Goal: Information Seeking & Learning: Learn about a topic

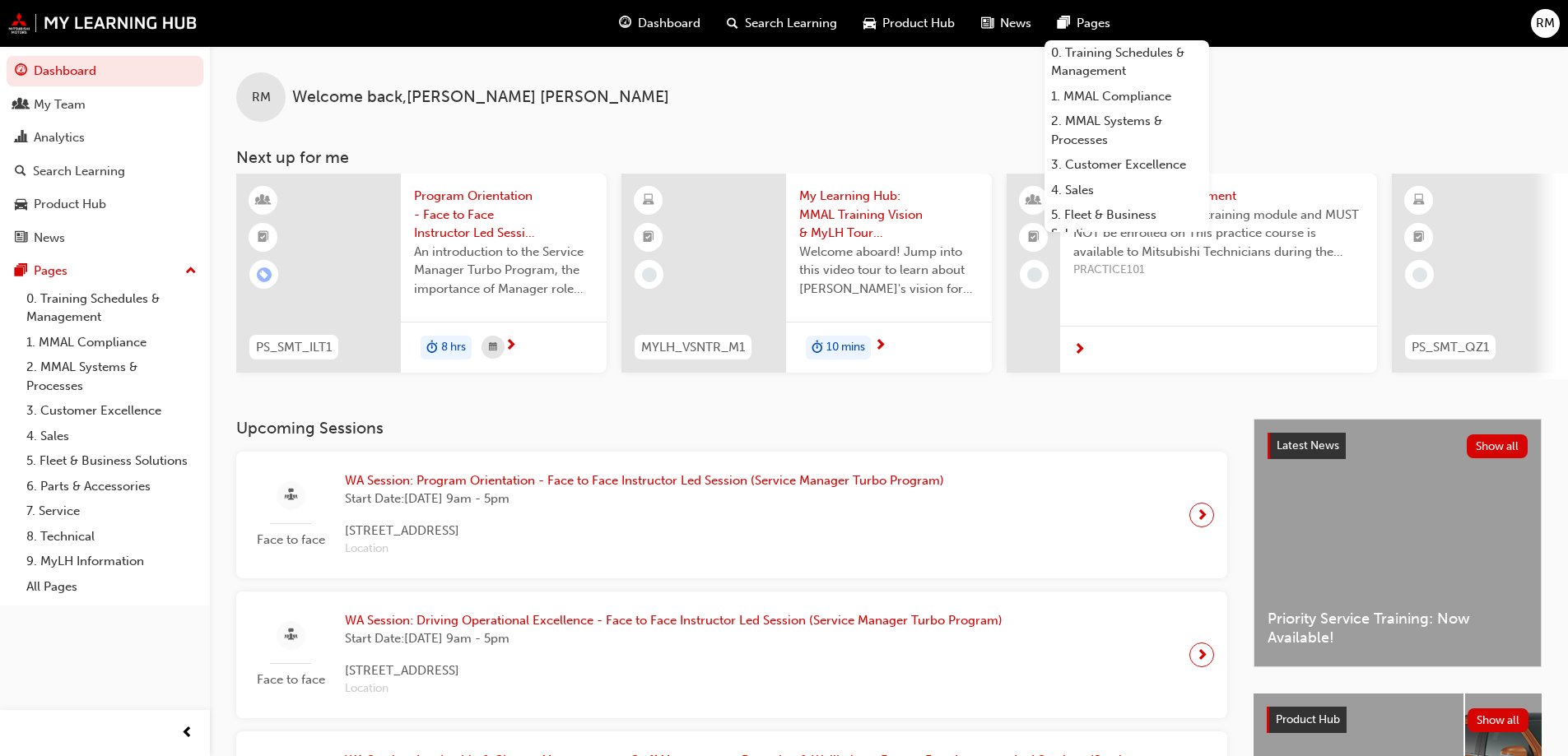
scroll to position [494, 0]
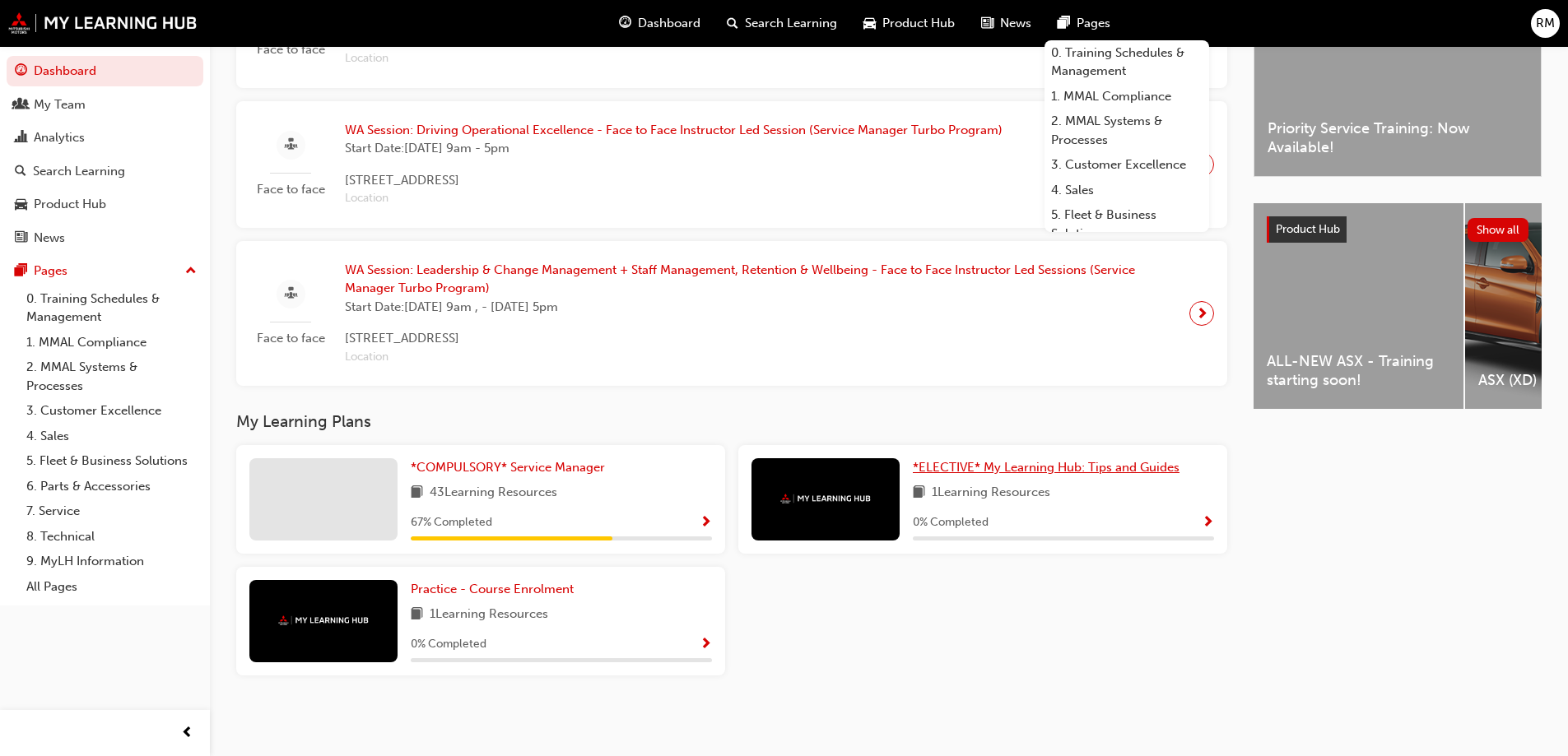
click at [1067, 474] on span "*ELECTIVE* My Learning Hub: Tips and Guides" at bounding box center [1045, 467] width 267 height 15
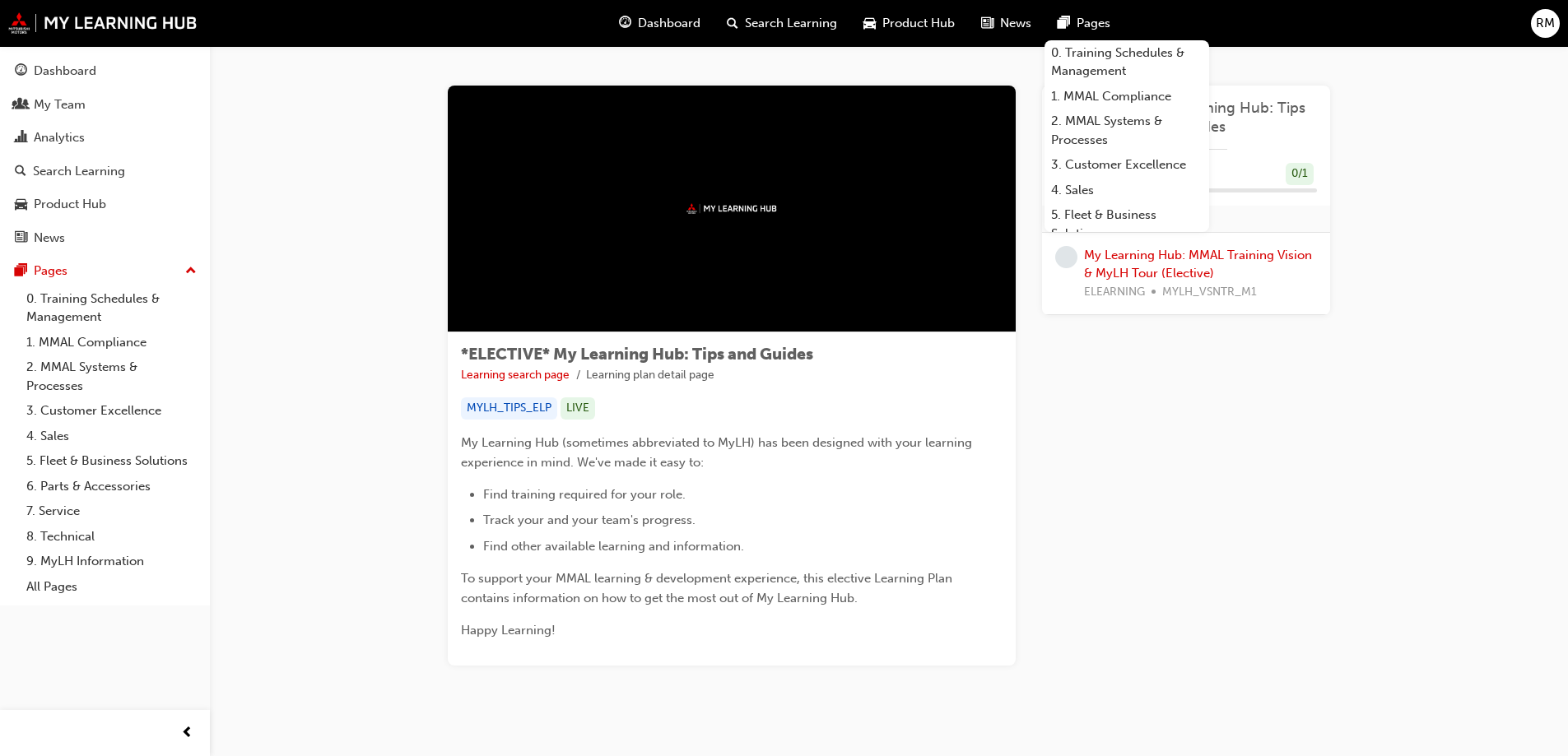
click at [962, 510] on li "Track your and your team's progress." at bounding box center [742, 520] width 519 height 20
click at [1285, 65] on div "*ELECTIVE* My Learning Hub: Tips and Guides Learning search page Learning plan …" at bounding box center [889, 395] width 987 height 699
click at [1203, 19] on div "Dashboard Search Learning Product Hub News Pages 0. Training Schedules & Manage…" at bounding box center [784, 24] width 1568 height 47
click at [1098, 21] on span "Pages" at bounding box center [1093, 23] width 34 height 19
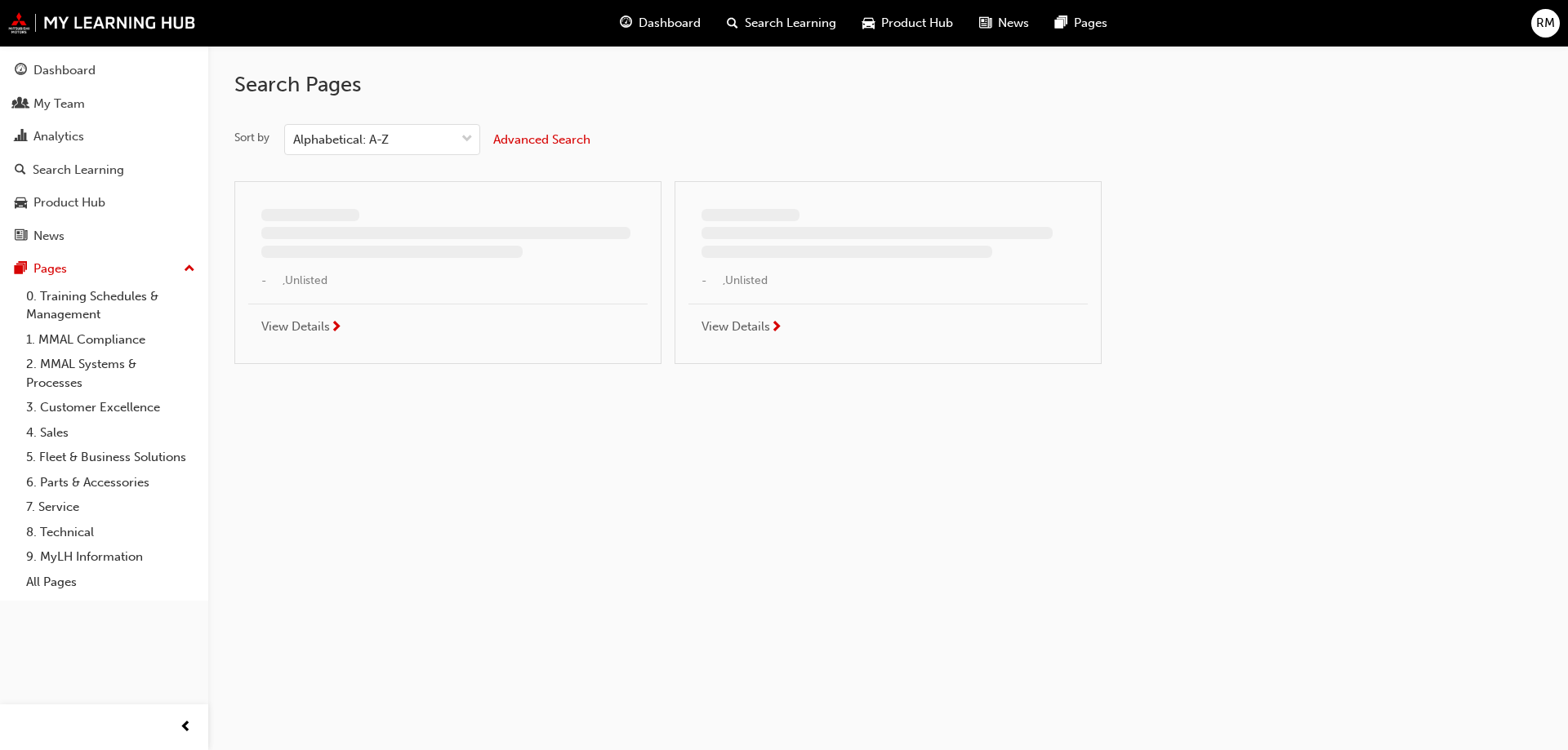
click at [679, 14] on span "Dashboard" at bounding box center [670, 23] width 62 height 19
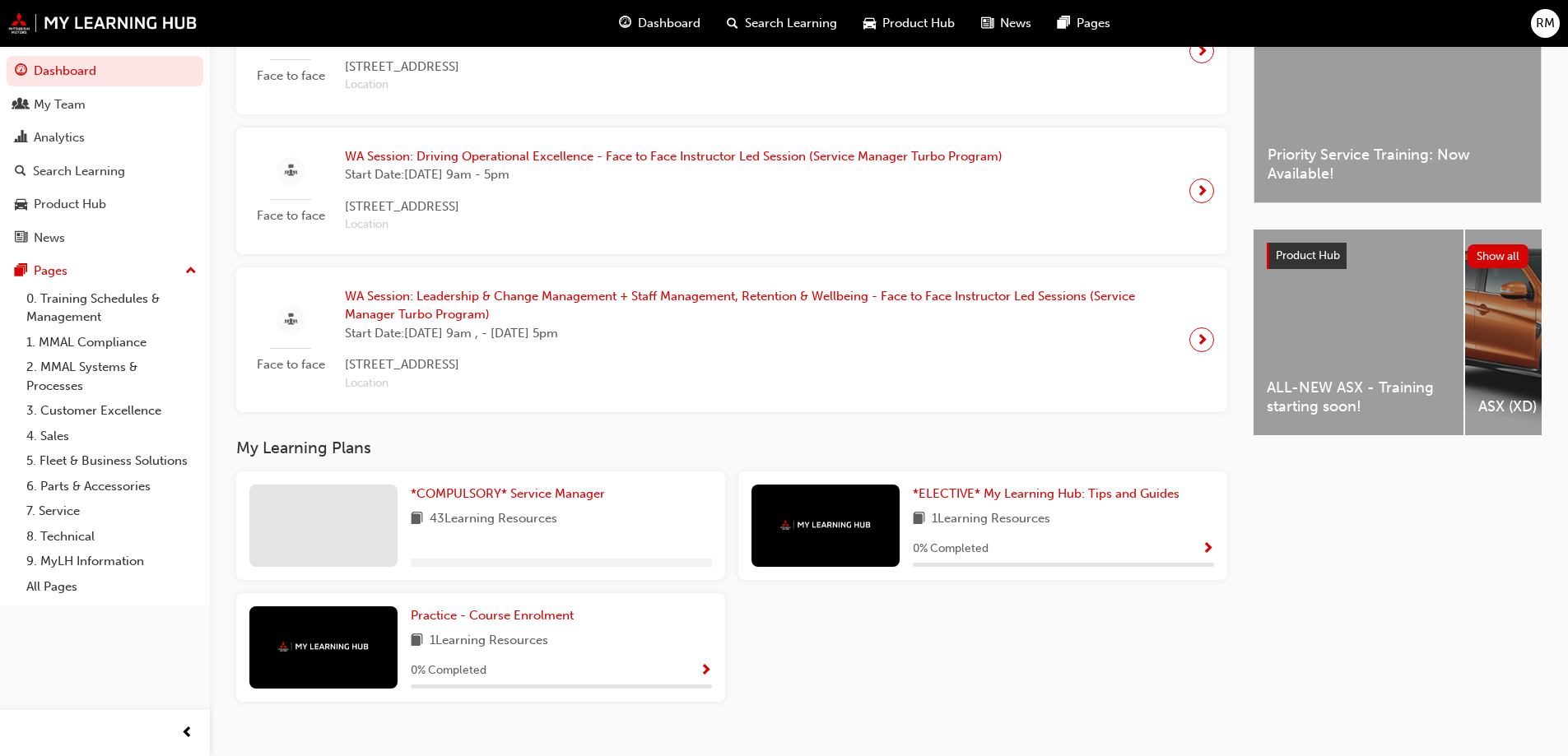
scroll to position [494, 0]
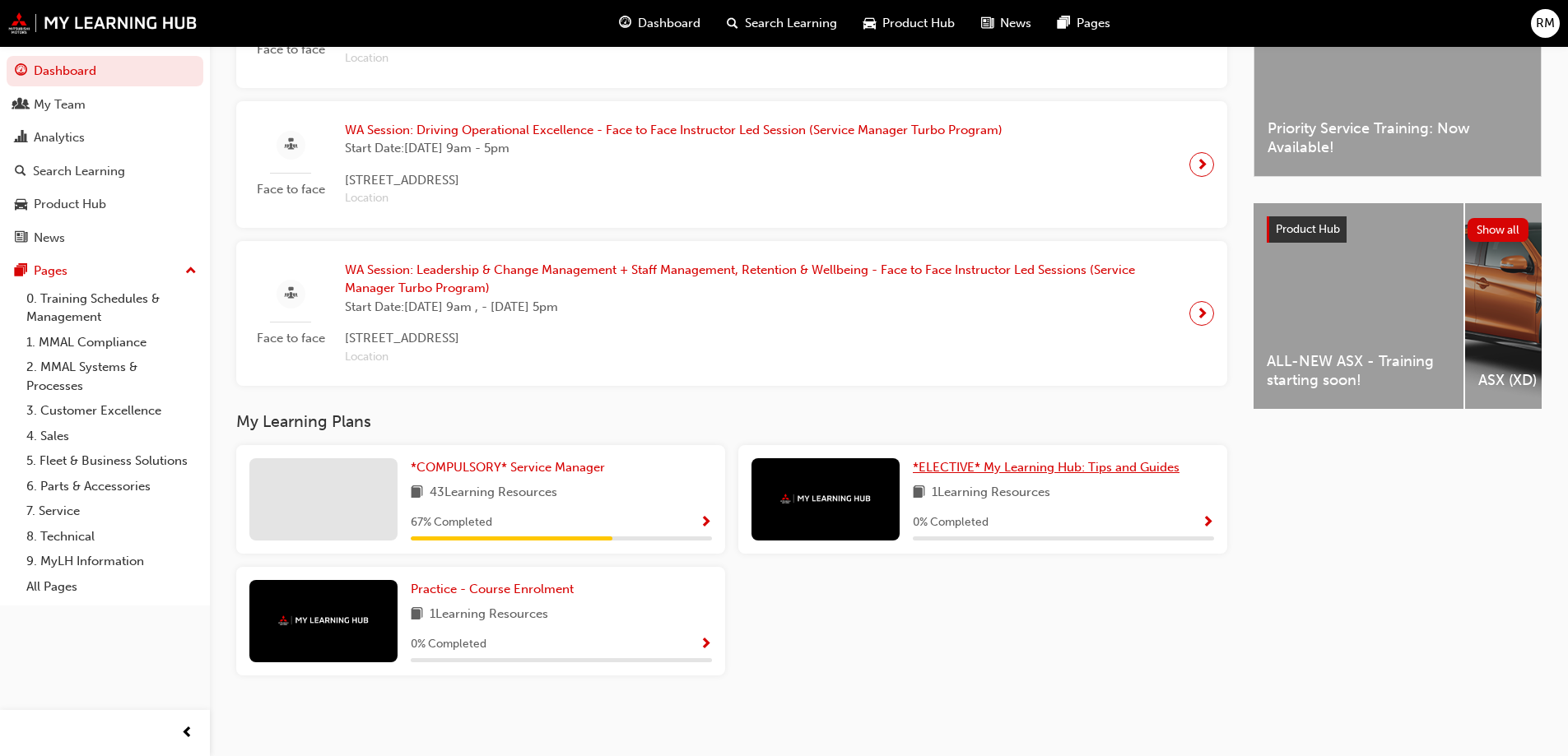
click at [1032, 465] on span "*ELECTIVE* My Learning Hub: Tips and Guides" at bounding box center [1045, 467] width 267 height 15
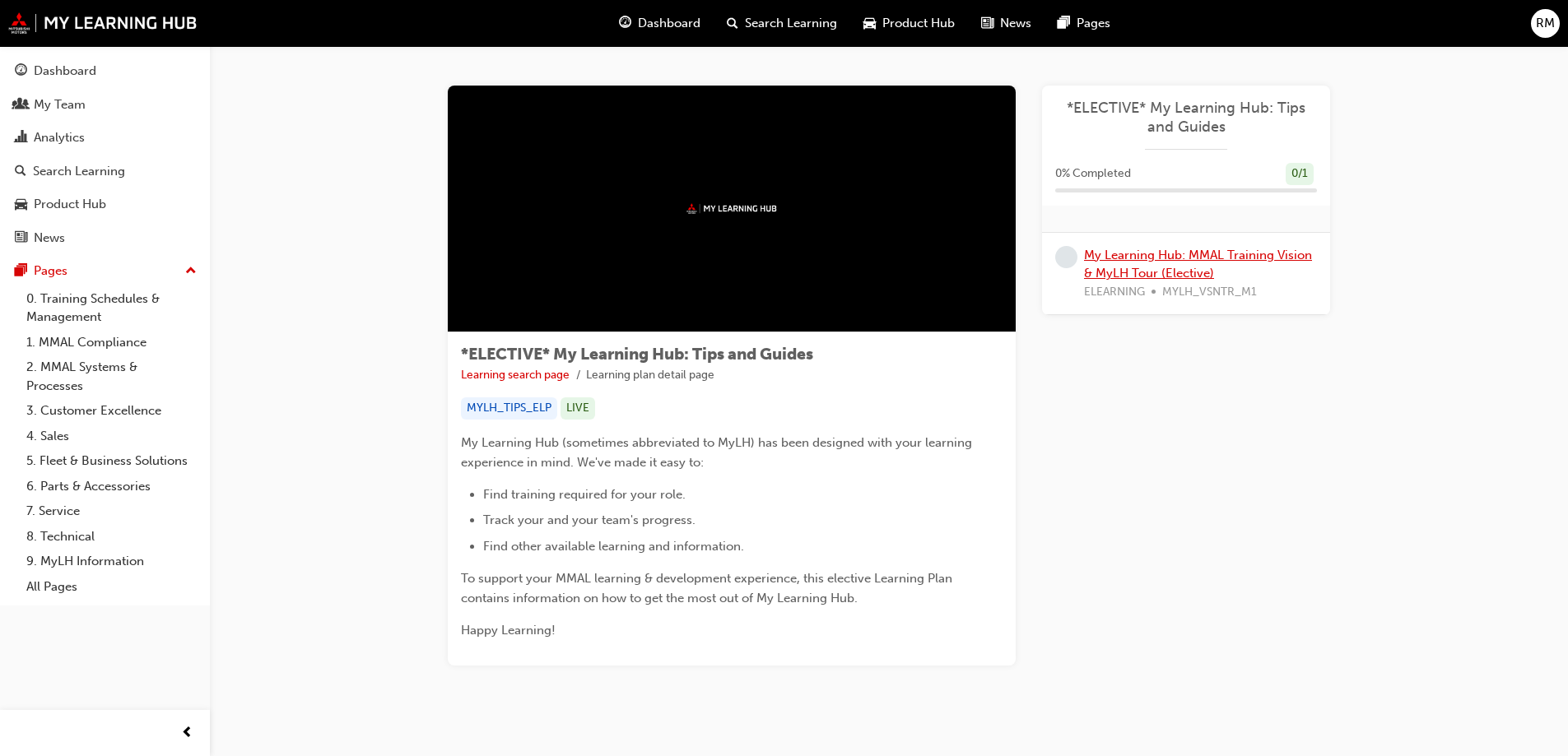
click at [1149, 261] on link "My Learning Hub: MMAL Training Vision & MyLH Tour (Elective)" at bounding box center [1197, 264] width 228 height 34
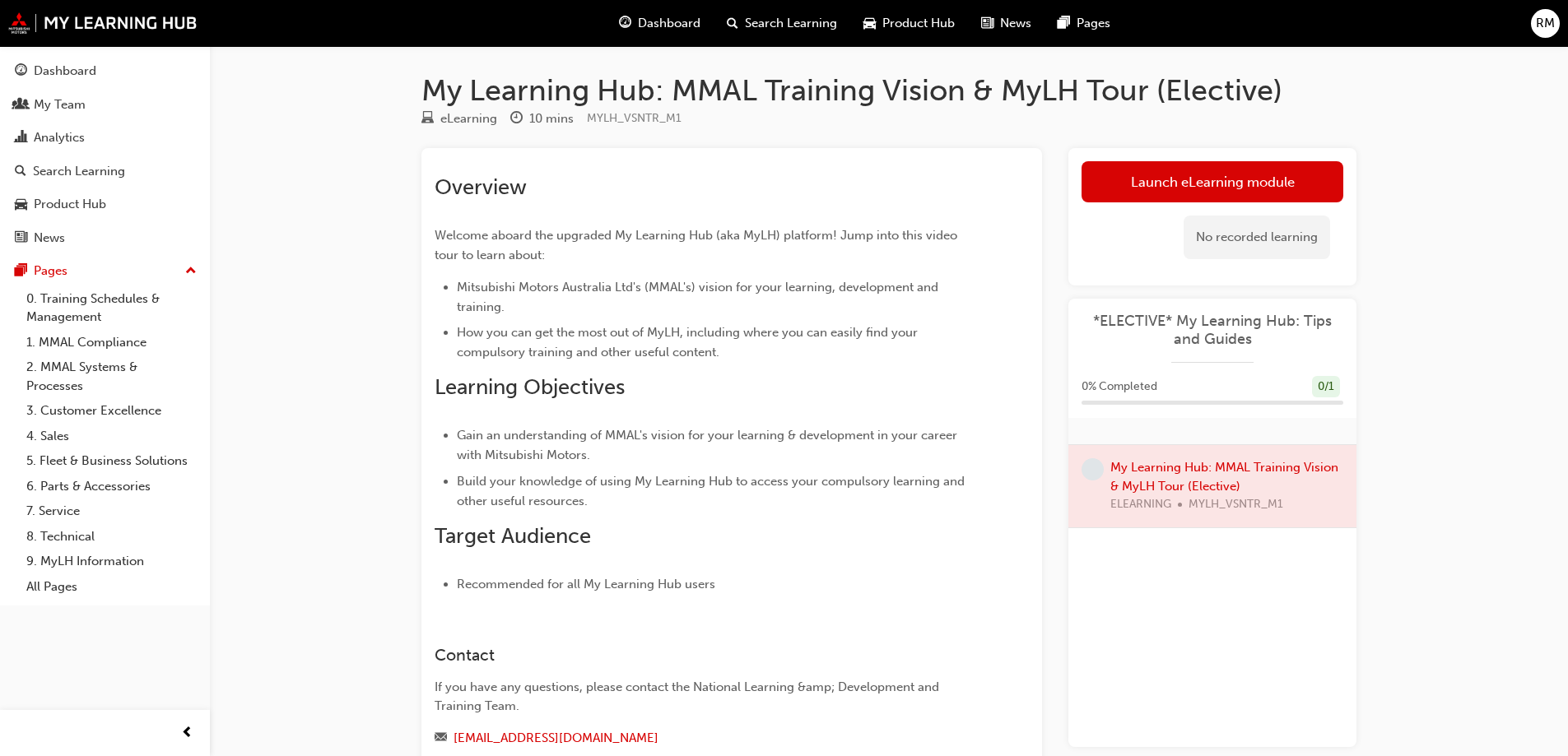
click at [1182, 202] on div "No recorded learning" at bounding box center [1211, 237] width 261 height 70
click at [1167, 192] on link "Launch eLearning module" at bounding box center [1211, 181] width 261 height 41
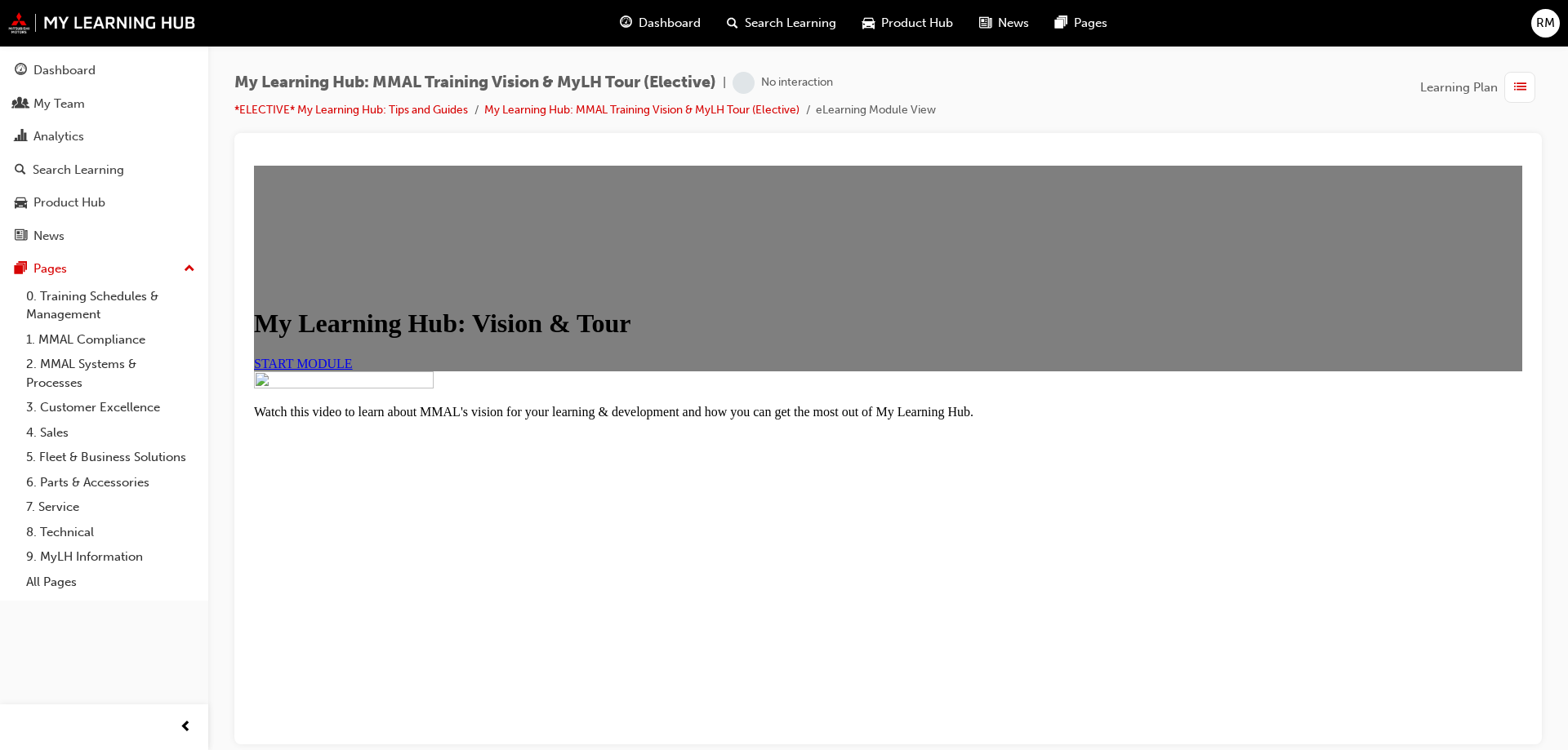
click at [352, 370] on link "START MODULE" at bounding box center [303, 362] width 99 height 14
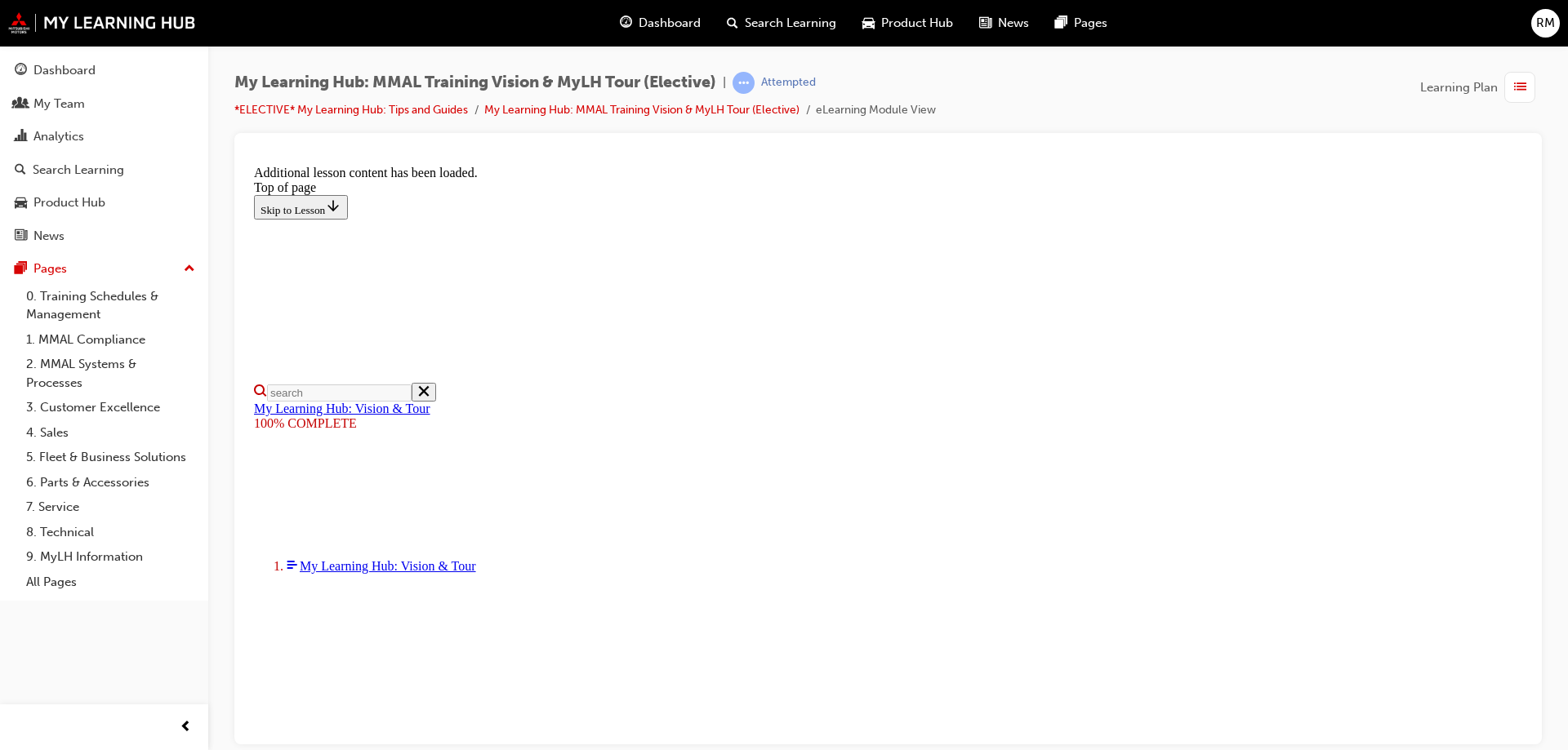
scroll to position [513, 0]
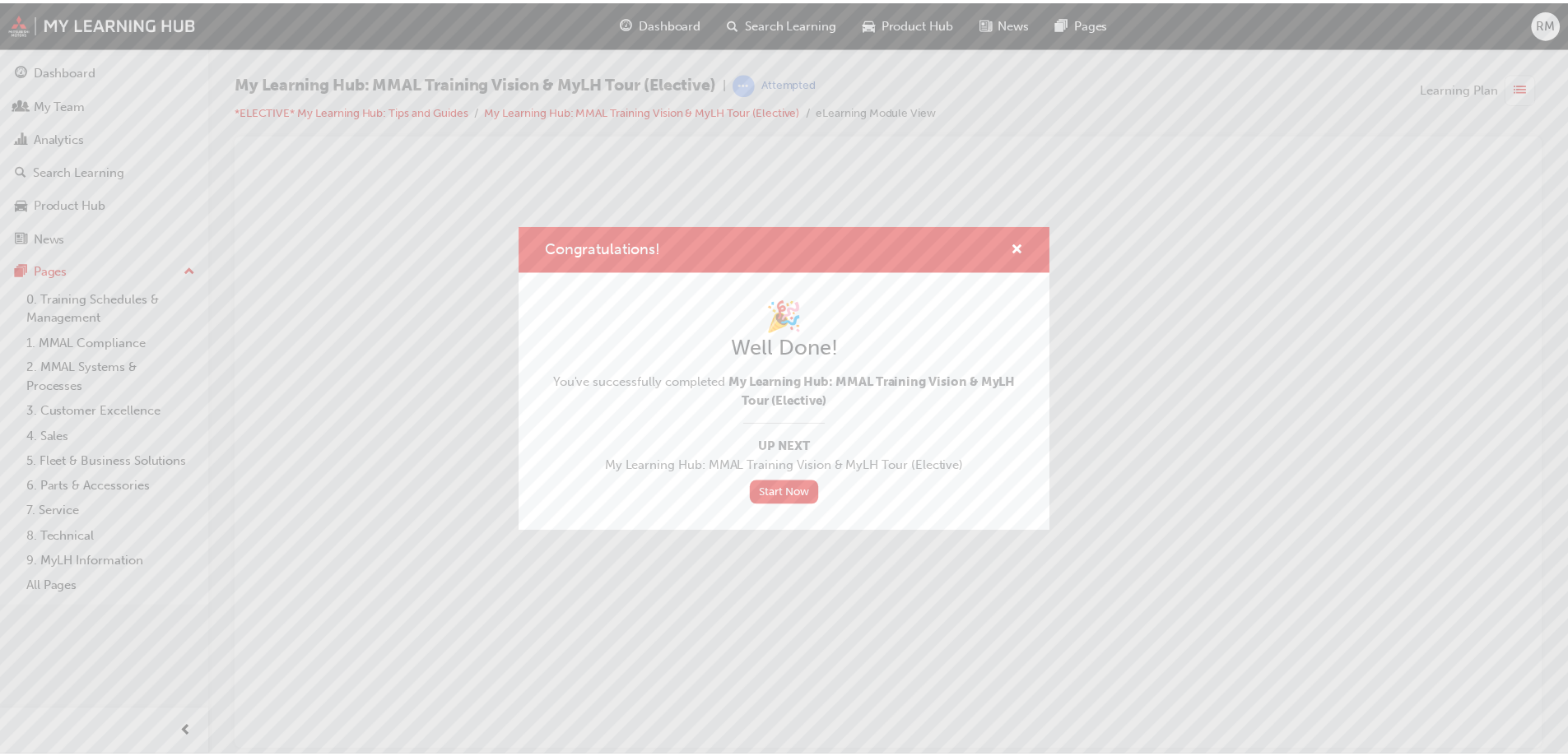
scroll to position [0, 0]
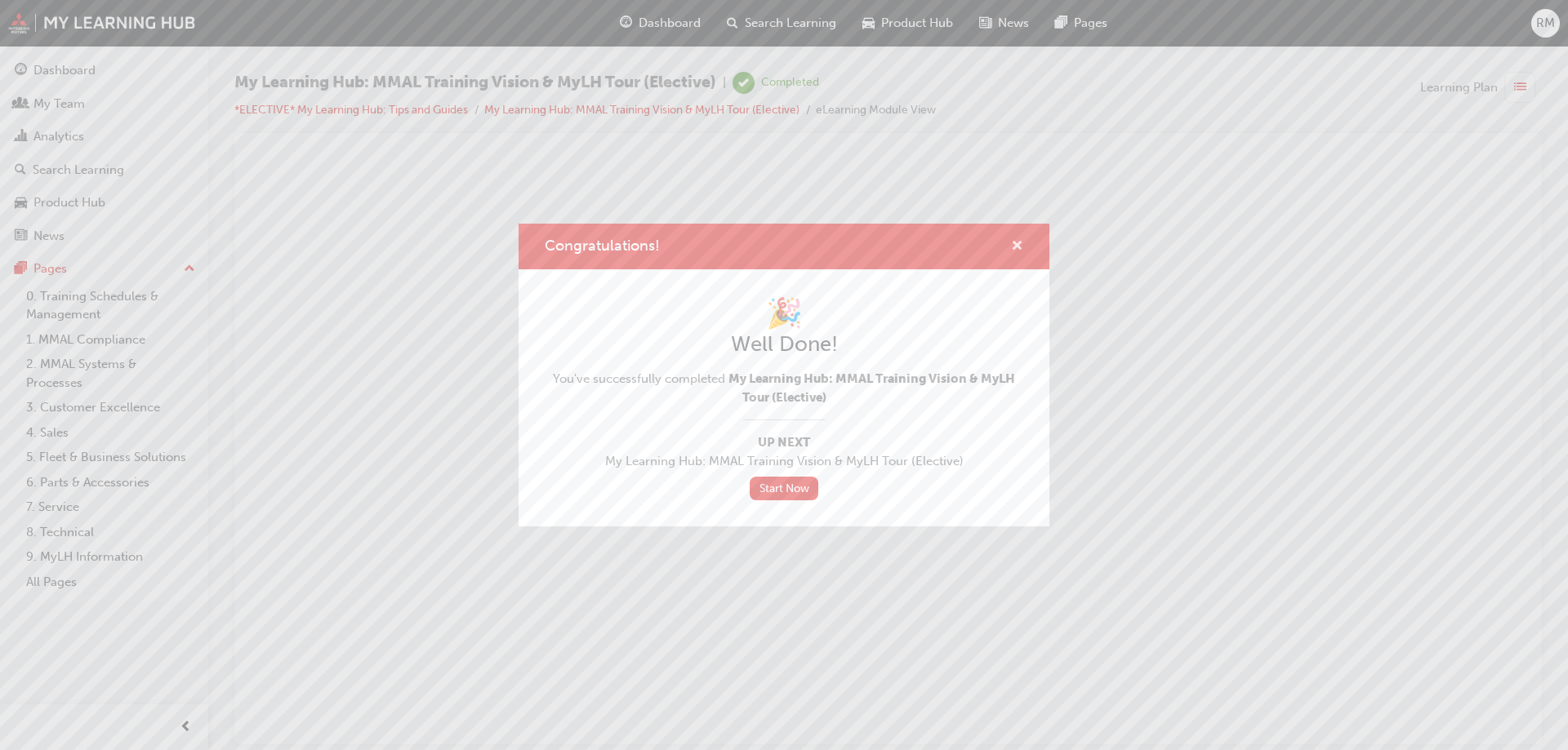
click at [1017, 248] on span "cross-icon" at bounding box center [1018, 248] width 13 height 14
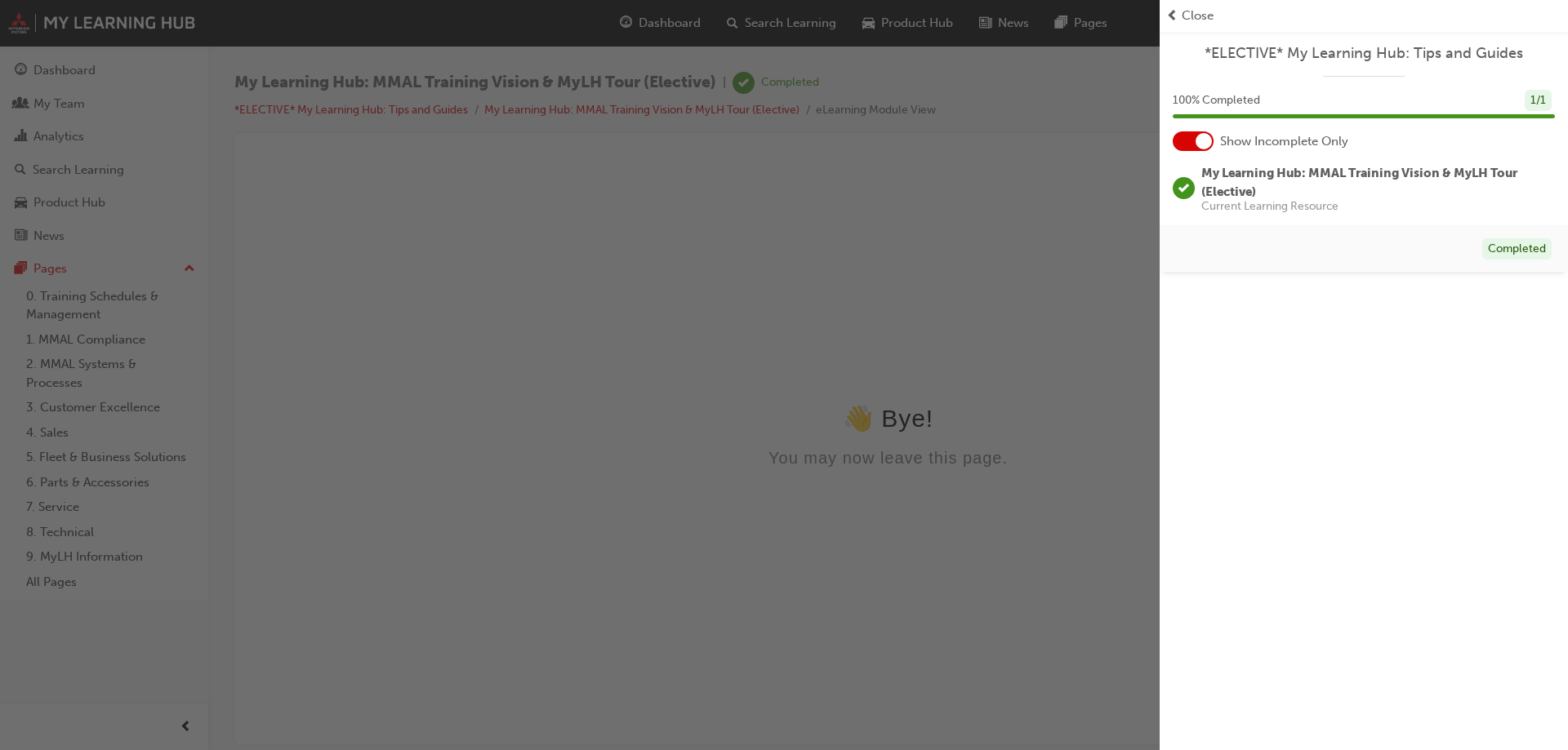
click at [1210, 16] on span "Close" at bounding box center [1197, 15] width 32 height 19
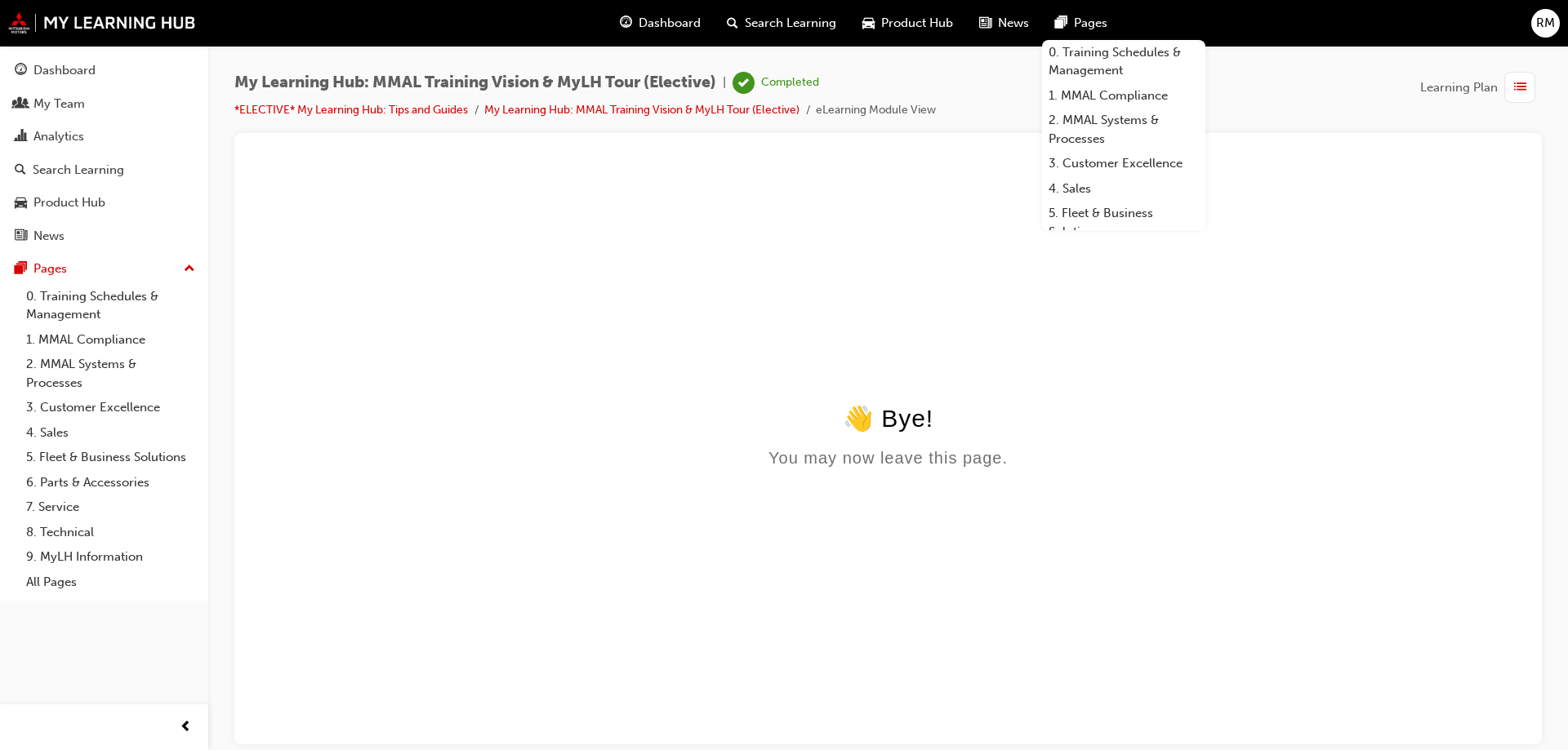
click at [646, 20] on span "Dashboard" at bounding box center [670, 23] width 62 height 19
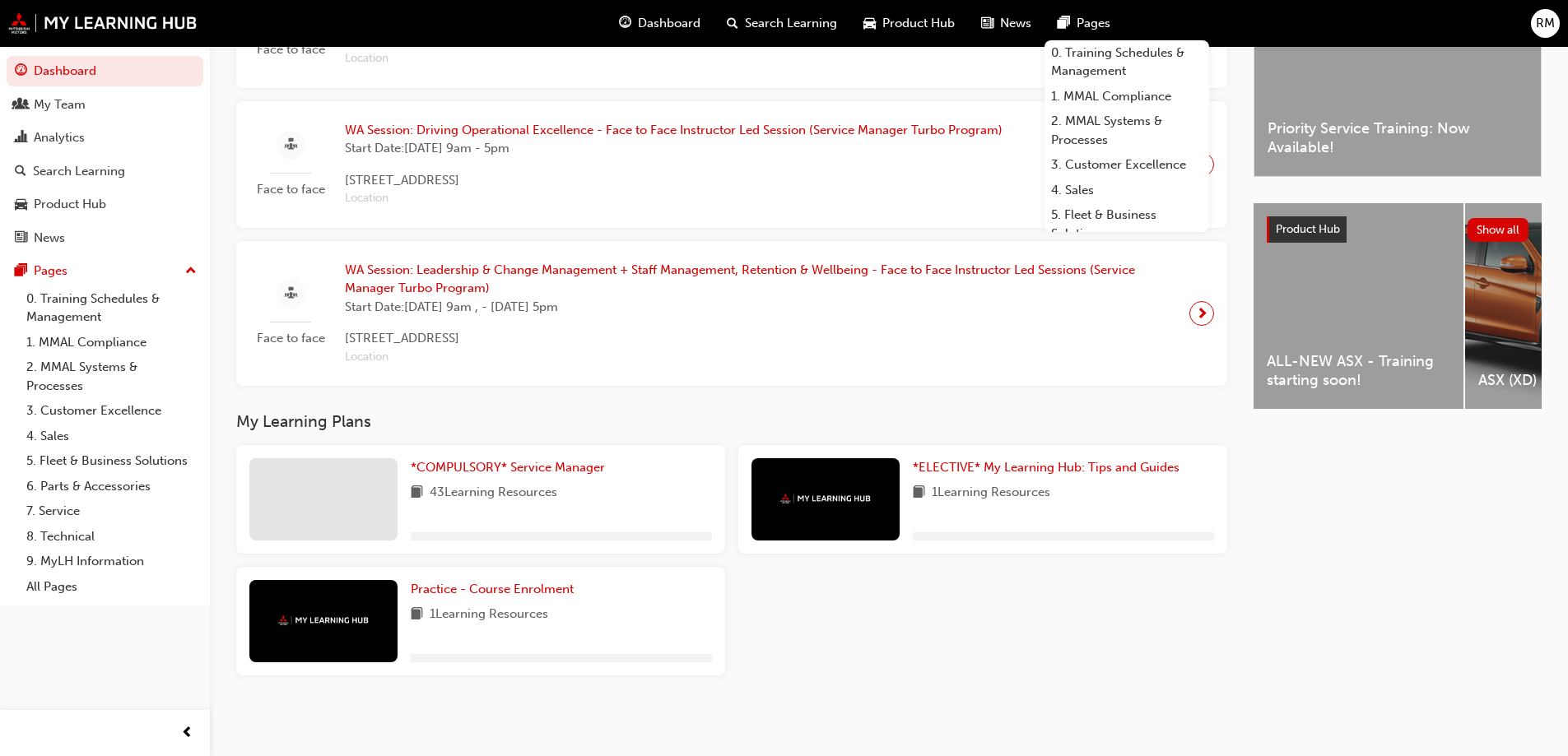
scroll to position [494, 0]
click at [1296, 638] on div "Latest News Show all Priority Service Training: Now Available! Product Hub Show…" at bounding box center [1397, 321] width 288 height 786
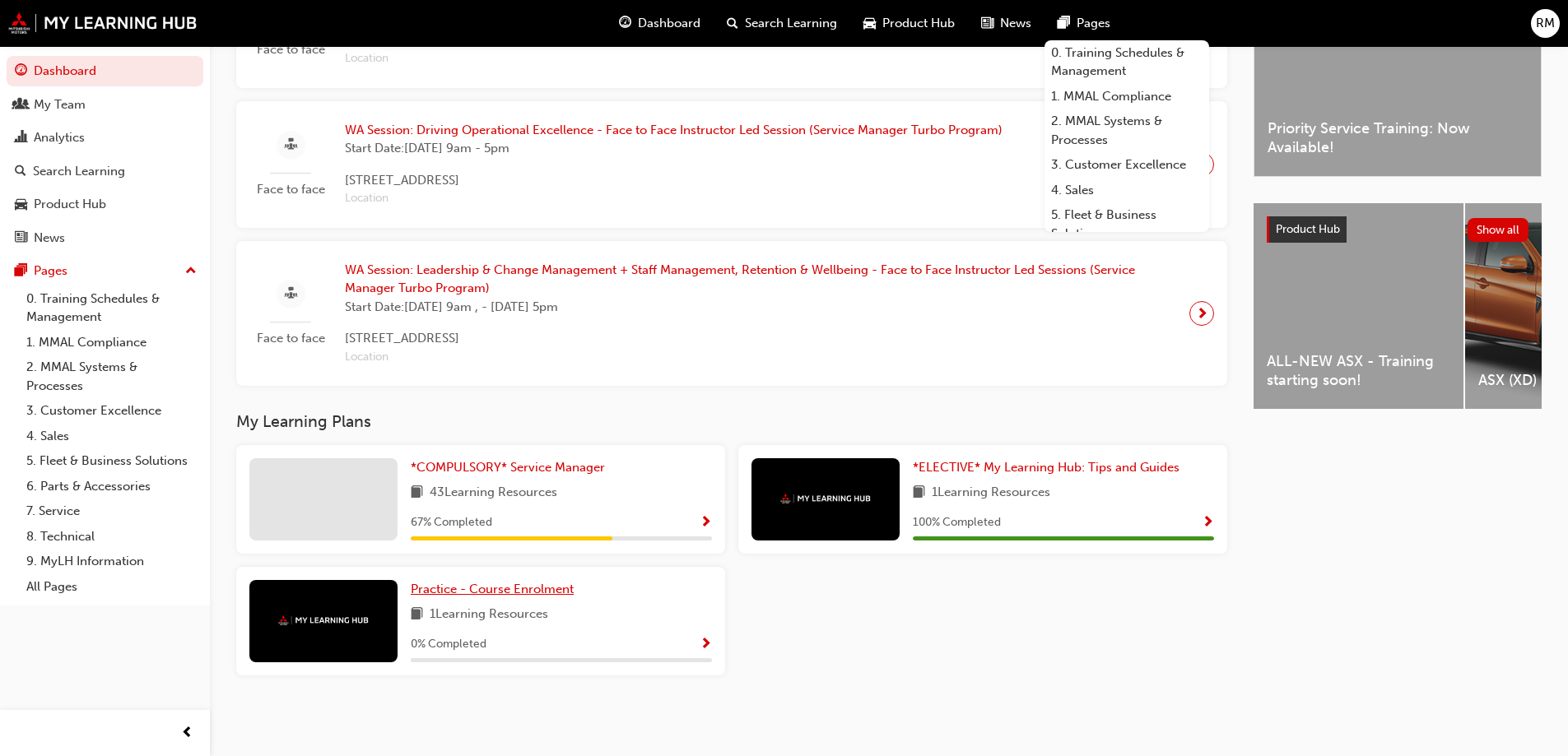
click at [515, 593] on span "Practice - Course Enrolment" at bounding box center [492, 589] width 163 height 15
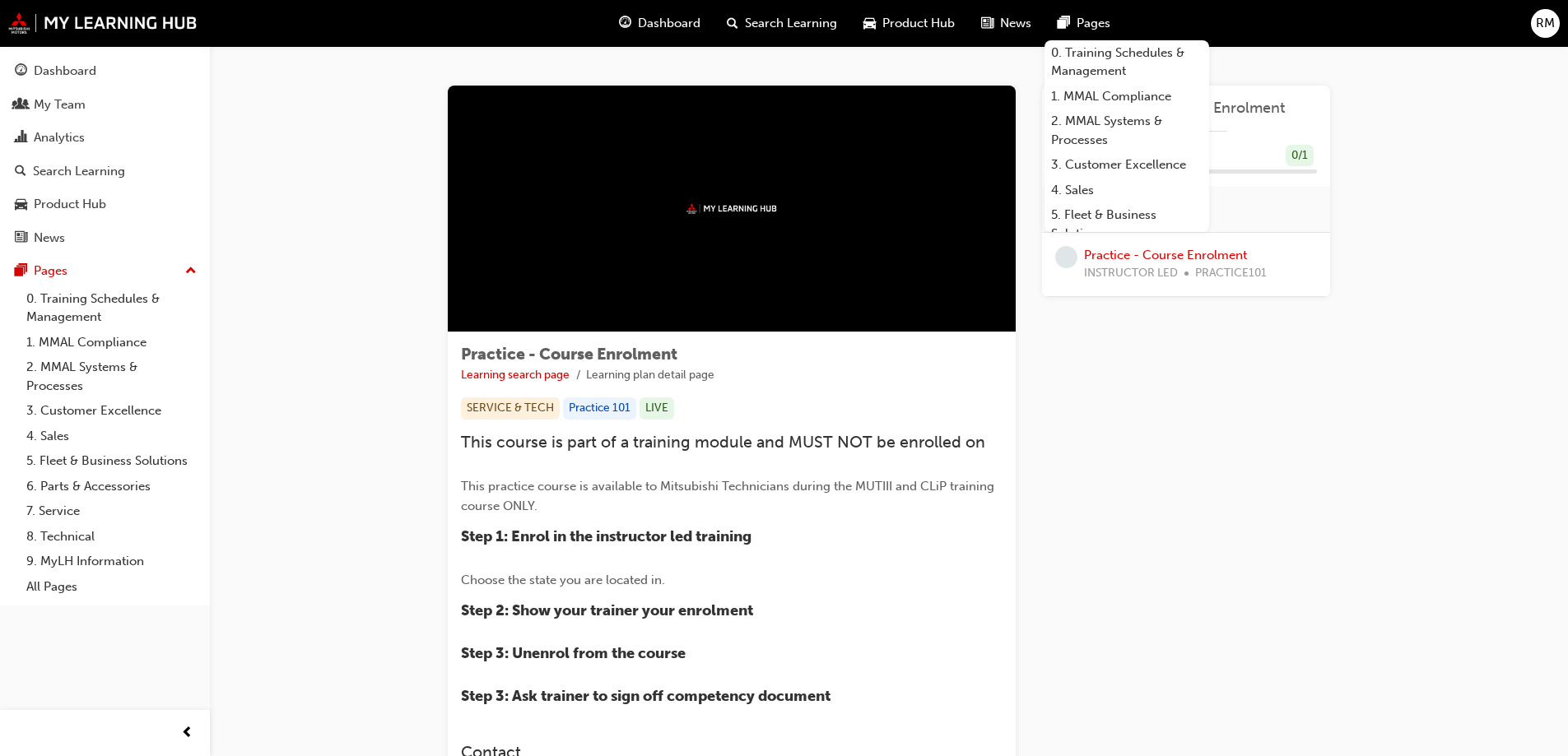
click at [1222, 267] on span "PRACTICE101" at bounding box center [1230, 273] width 72 height 19
click at [1218, 261] on link "Practice - Course Enrolment" at bounding box center [1165, 255] width 163 height 15
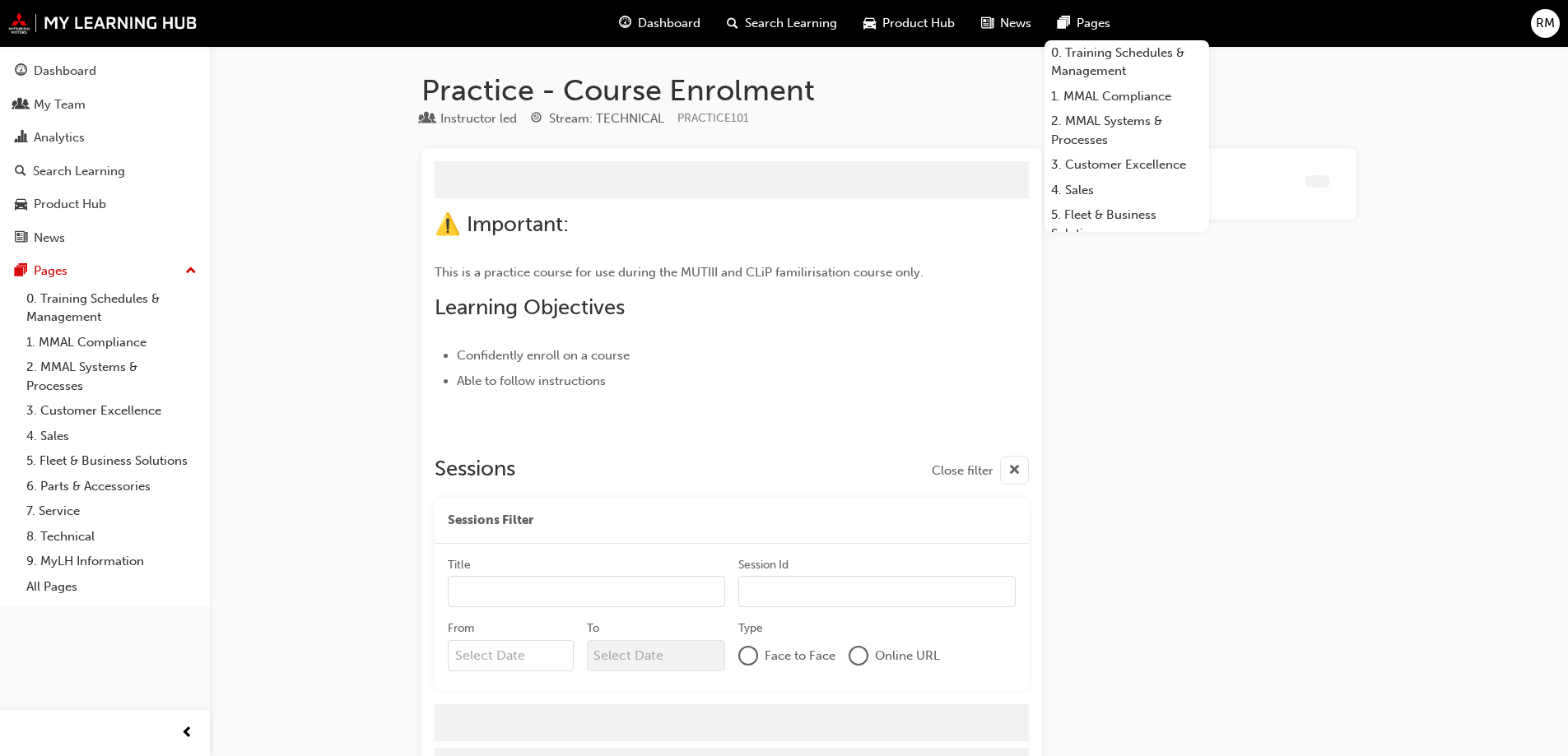
scroll to position [43, 0]
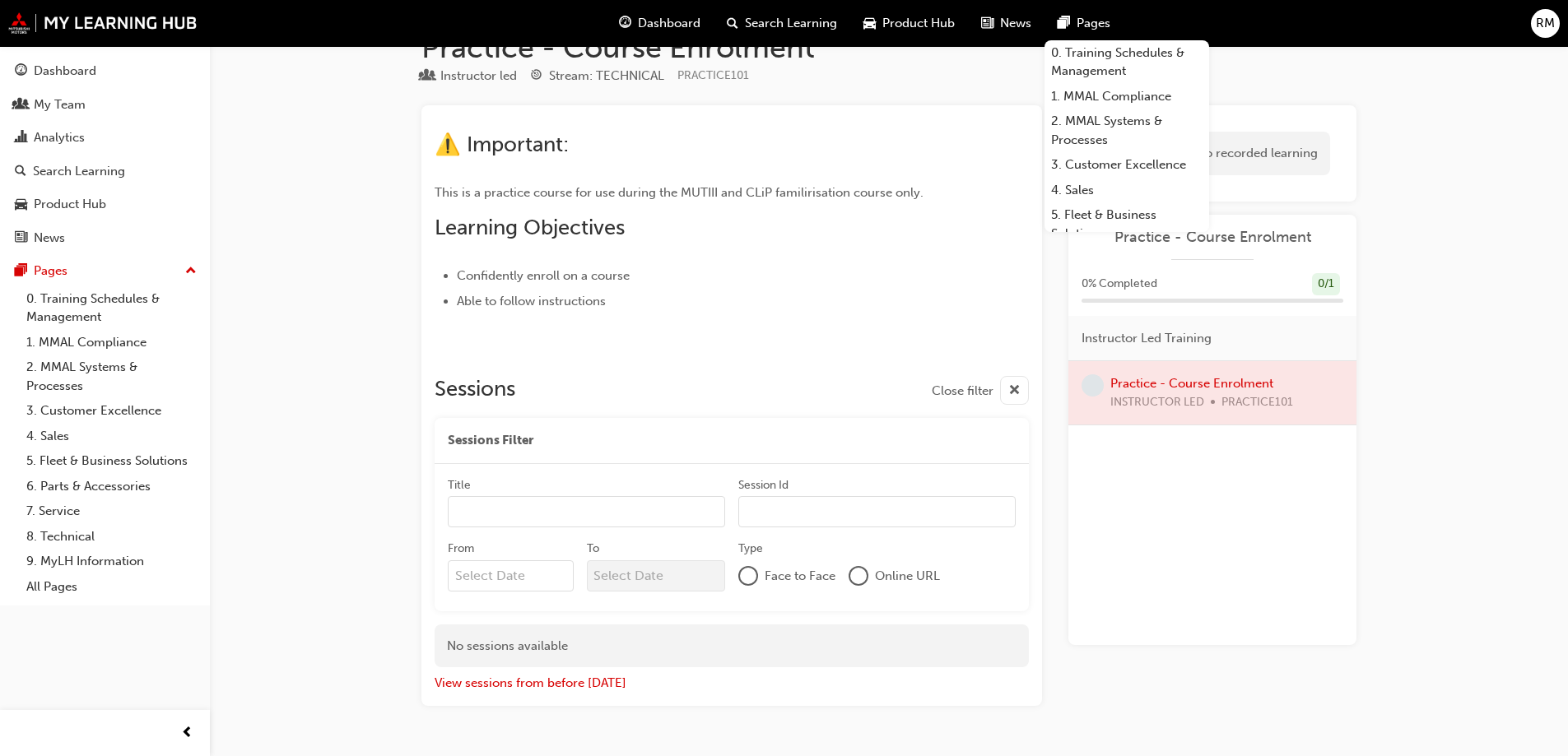
click at [1414, 391] on div "Practice - Course Enrolment Instructor led Stream: TECHNICAL PRACTICE101 ⚠️ Imp…" at bounding box center [784, 378] width 1568 height 843
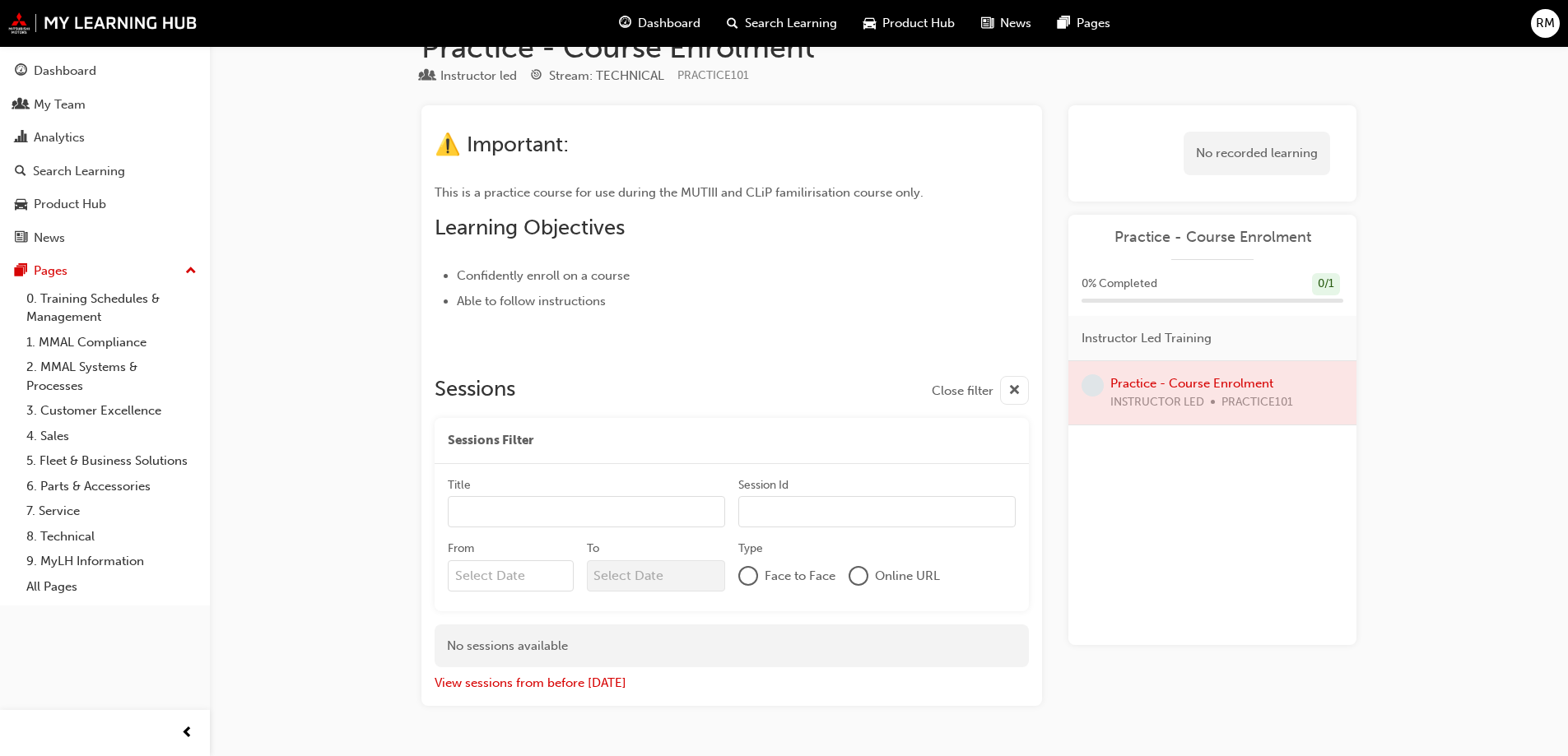
click at [551, 485] on div "Title" at bounding box center [586, 487] width 278 height 20
click at [551, 496] on input "Title" at bounding box center [586, 512] width 278 height 31
click at [535, 430] on div "Sessions Filter" at bounding box center [731, 441] width 594 height 46
click at [529, 492] on div "Title" at bounding box center [586, 487] width 278 height 20
click at [529, 496] on input "Title" at bounding box center [586, 512] width 278 height 31
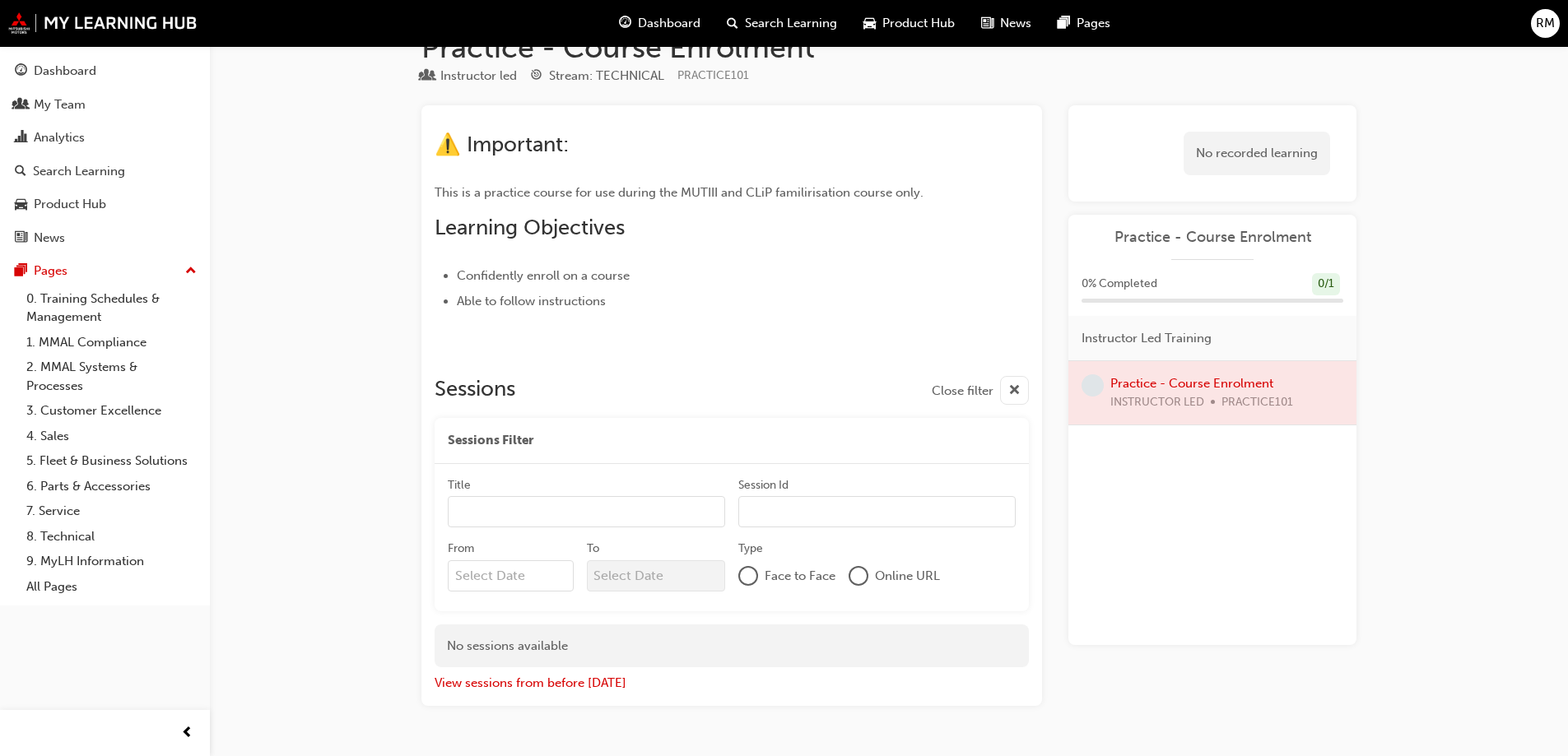
click at [527, 502] on input "Title" at bounding box center [586, 512] width 278 height 31
click at [581, 508] on input "Title" at bounding box center [586, 512] width 278 height 31
click at [875, 508] on input "Session Id" at bounding box center [877, 512] width 278 height 31
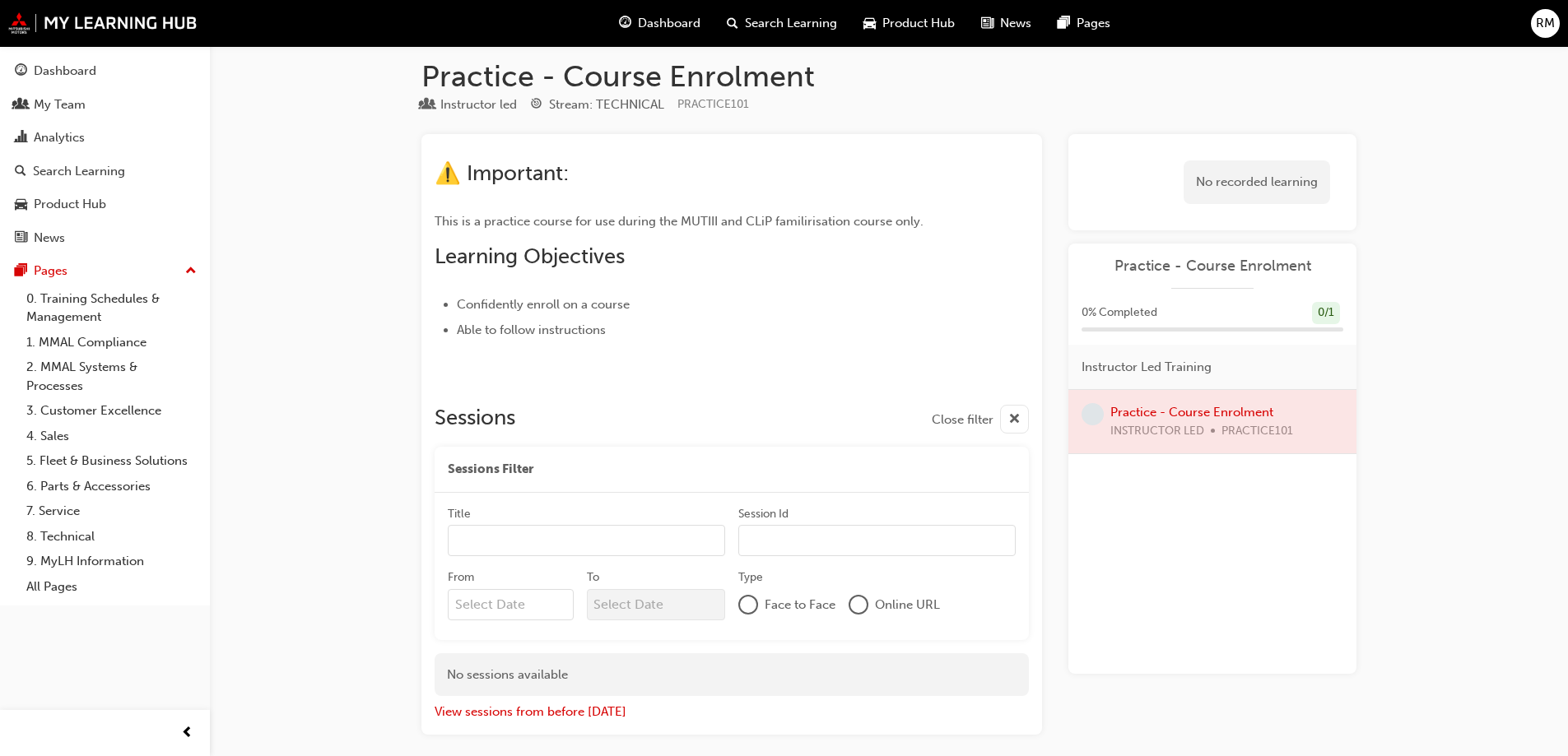
scroll to position [0, 0]
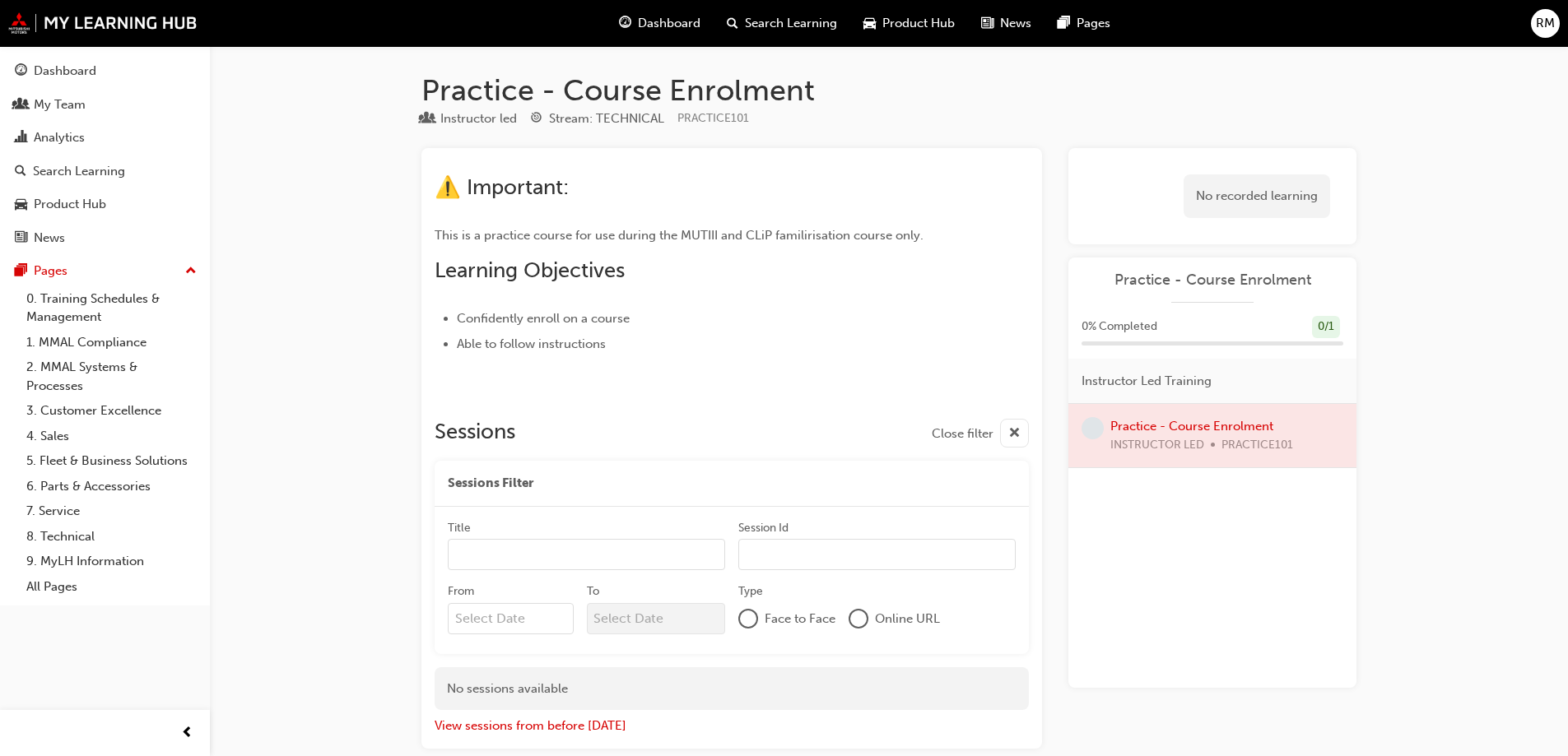
click at [674, 12] on div "Dashboard" at bounding box center [659, 23] width 107 height 34
